Goal: Share content: Share content

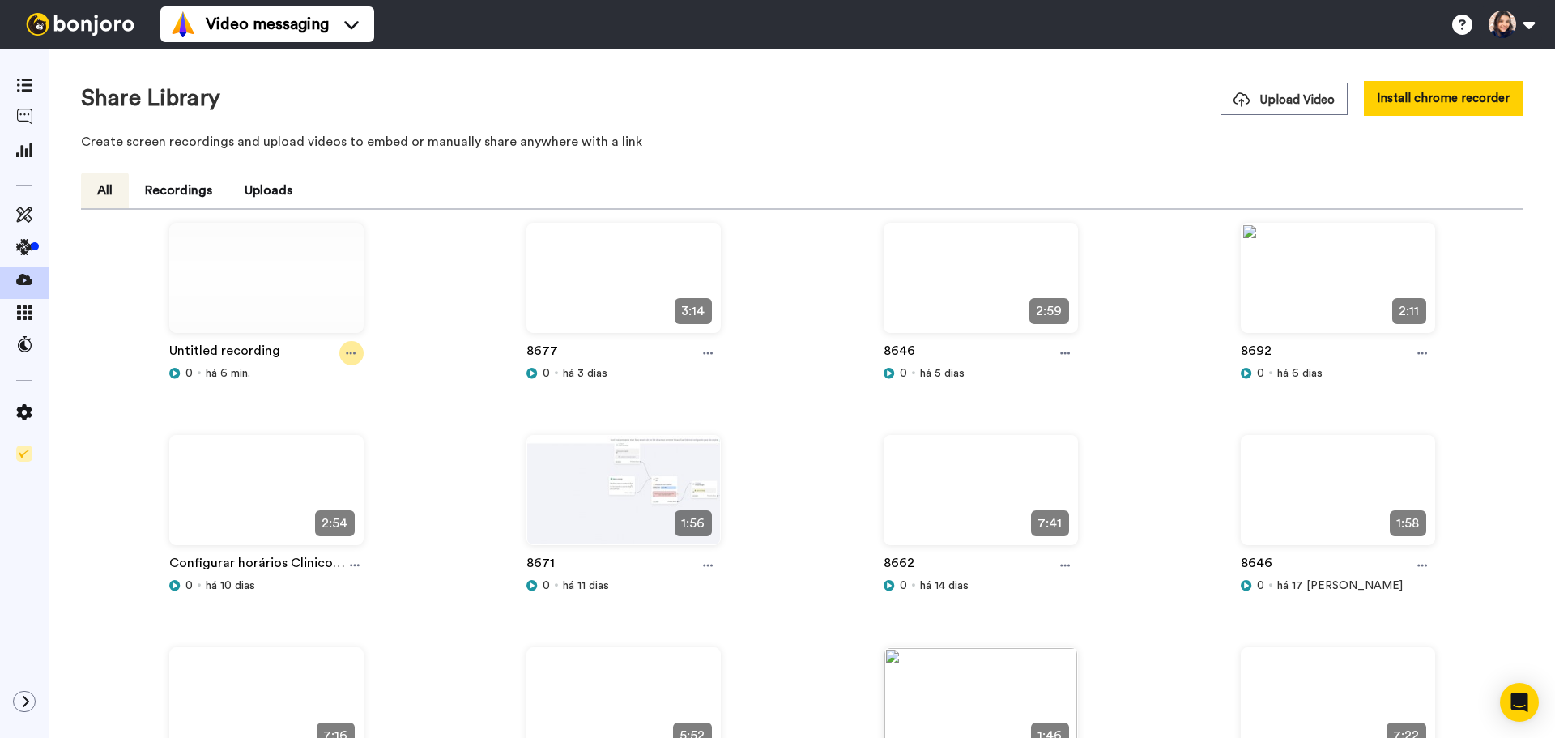
click at [354, 352] on icon at bounding box center [351, 352] width 10 height 11
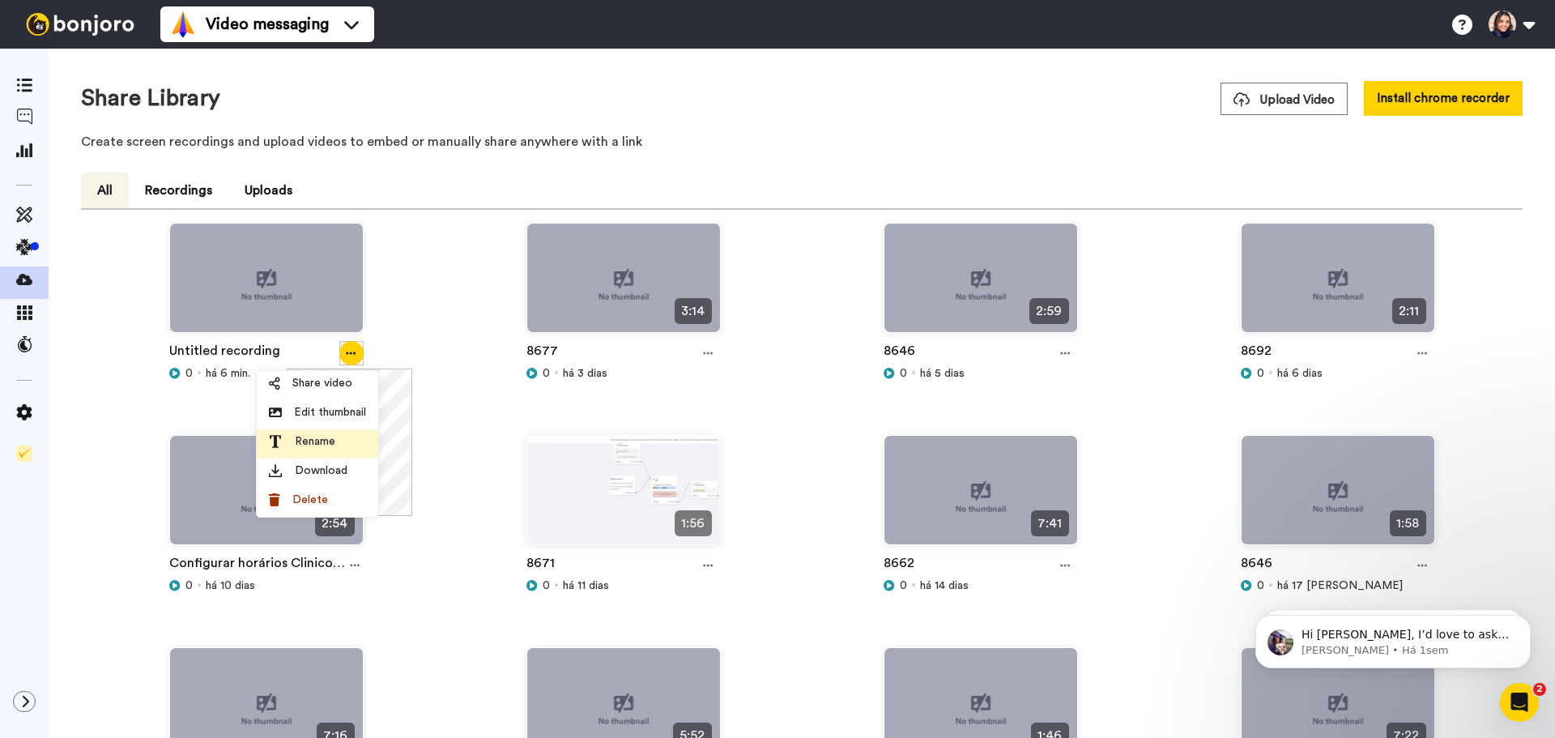
click at [316, 441] on span "Rename" at bounding box center [315, 441] width 40 height 16
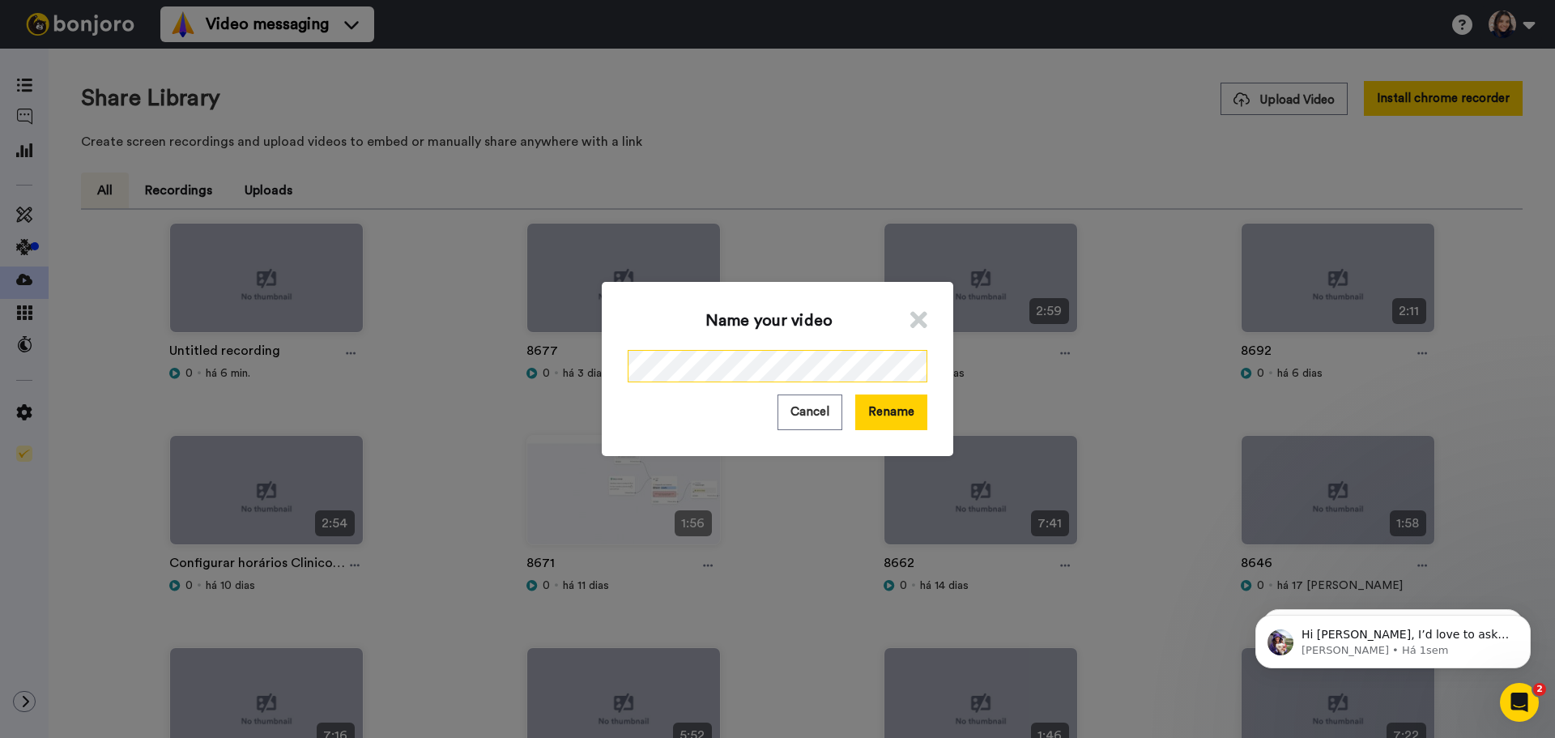
click at [593, 381] on div "Name your video Cancel Rename" at bounding box center [777, 369] width 1555 height 738
click at [901, 415] on button "Rename" at bounding box center [891, 411] width 72 height 35
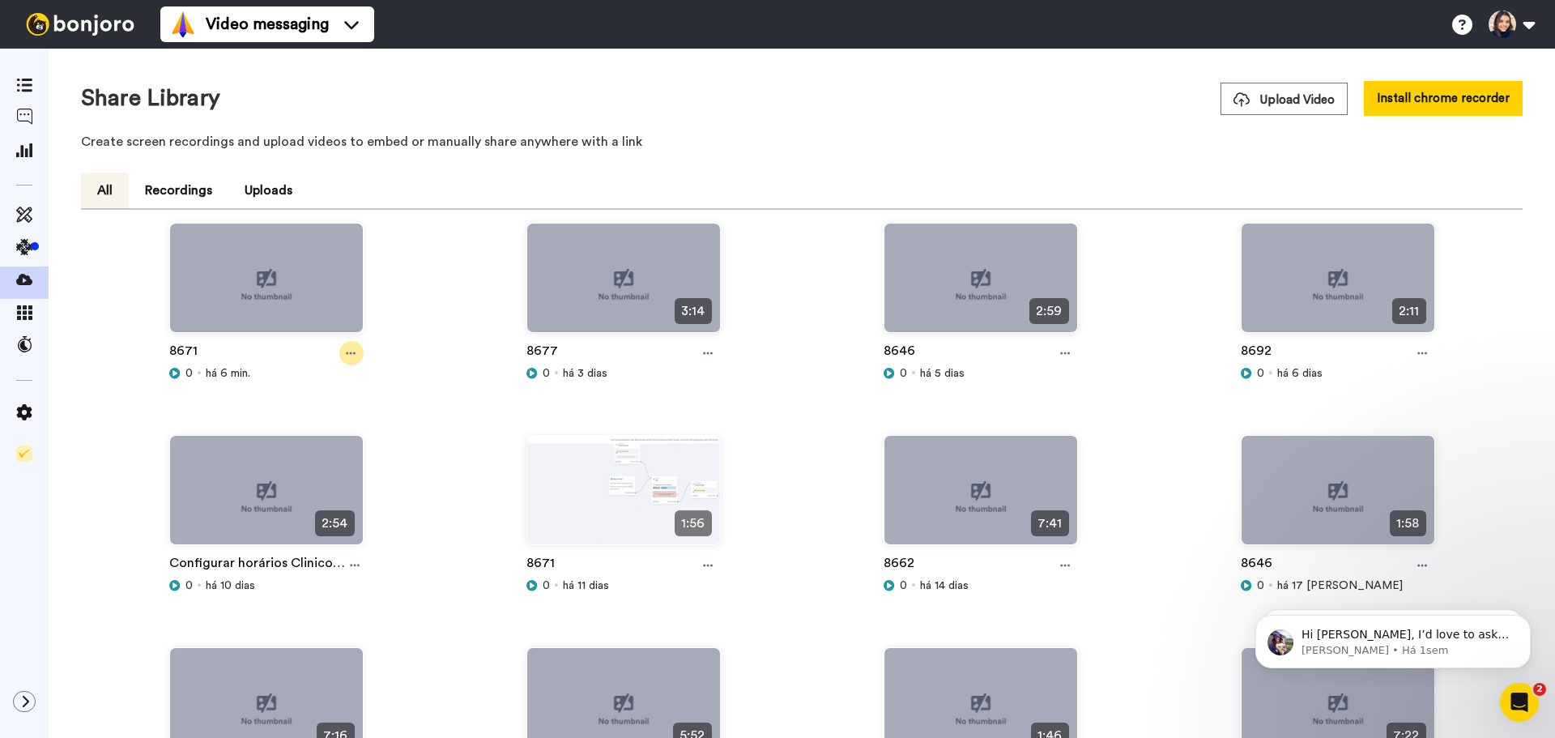
click at [348, 358] on icon at bounding box center [351, 352] width 10 height 11
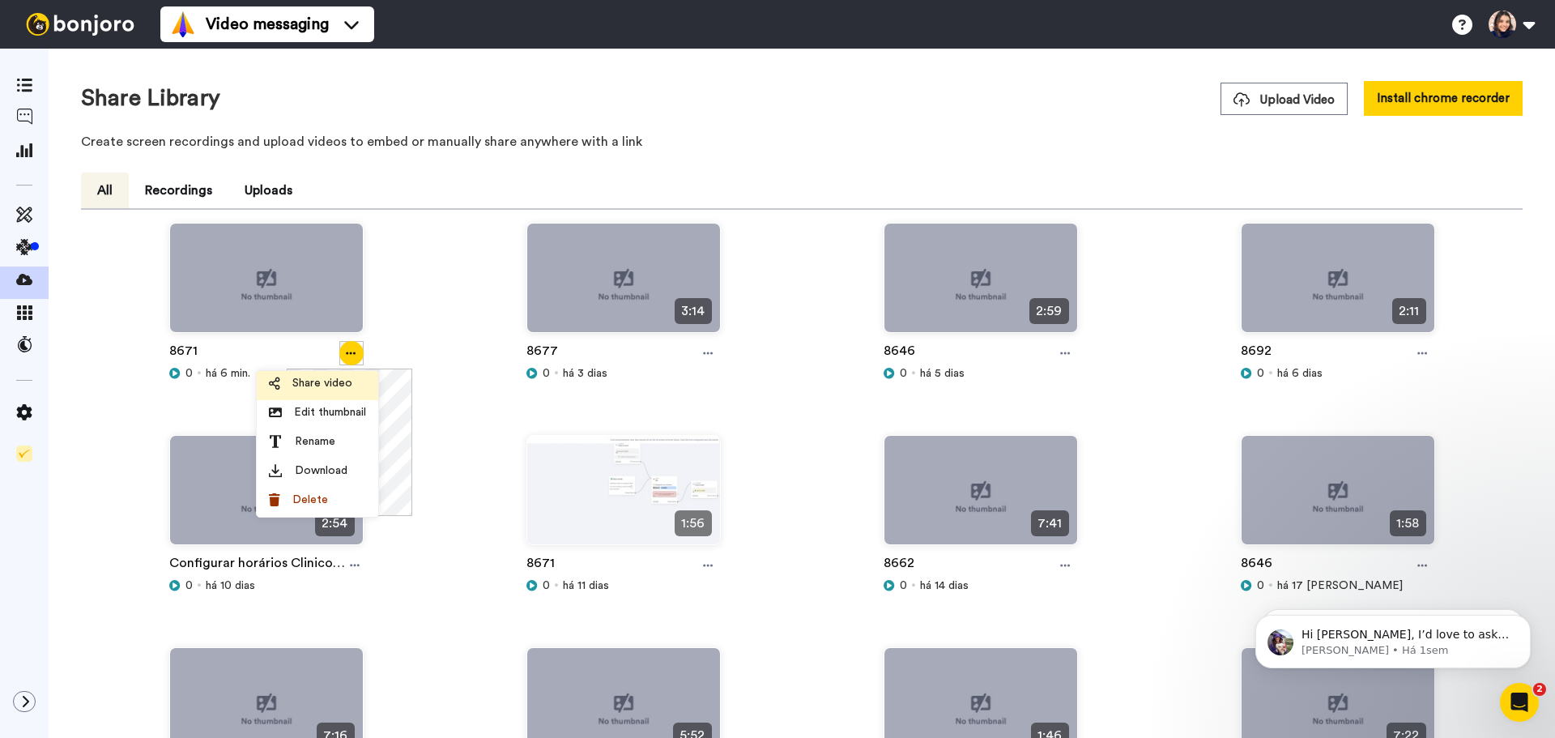
click at [359, 376] on div "Share video" at bounding box center [317, 383] width 97 height 16
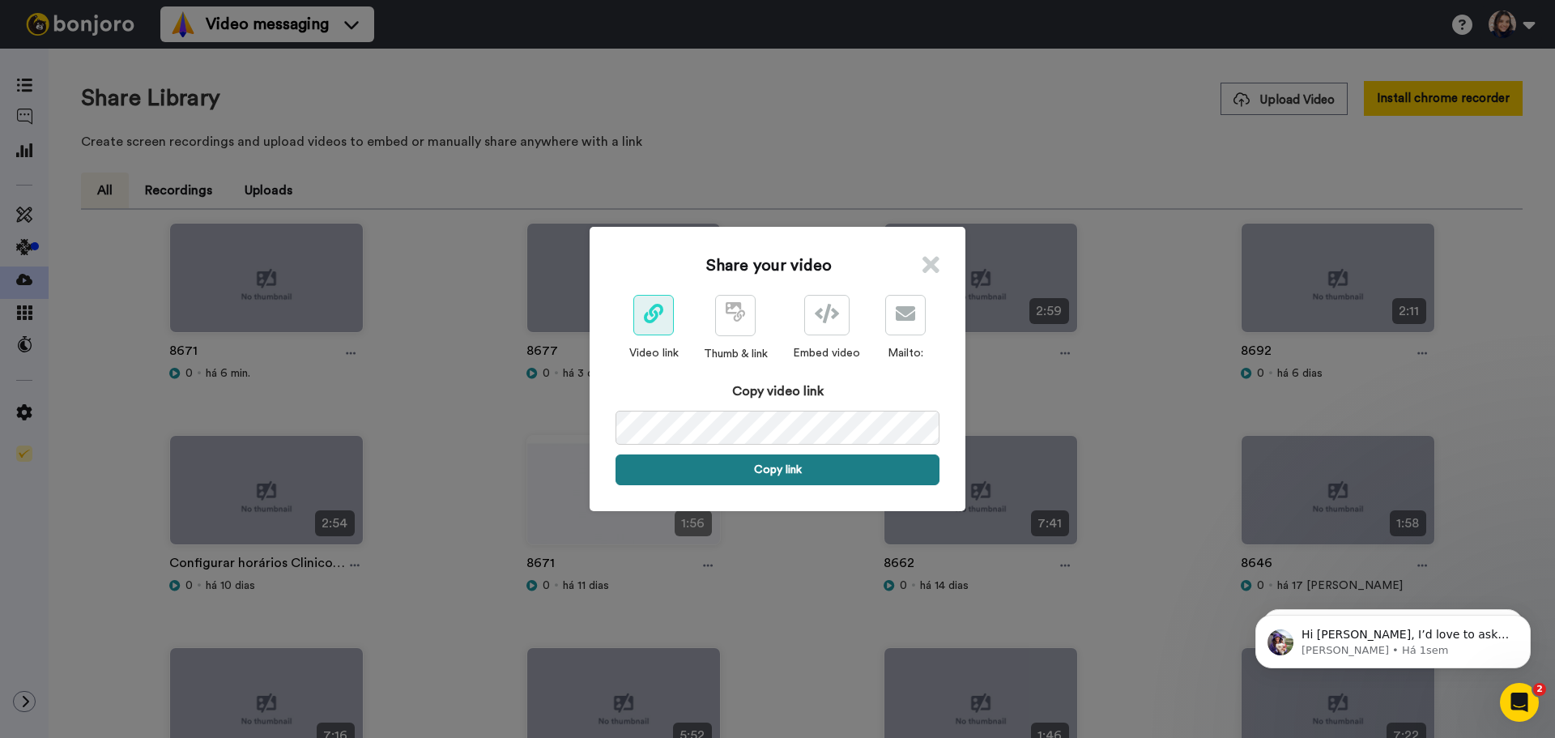
click at [797, 477] on button "Copy link" at bounding box center [777, 469] width 324 height 31
